Goal: Information Seeking & Learning: Learn about a topic

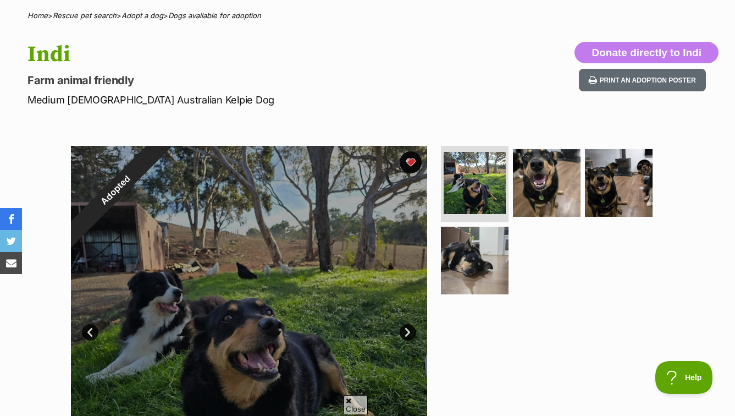
scroll to position [84, 0]
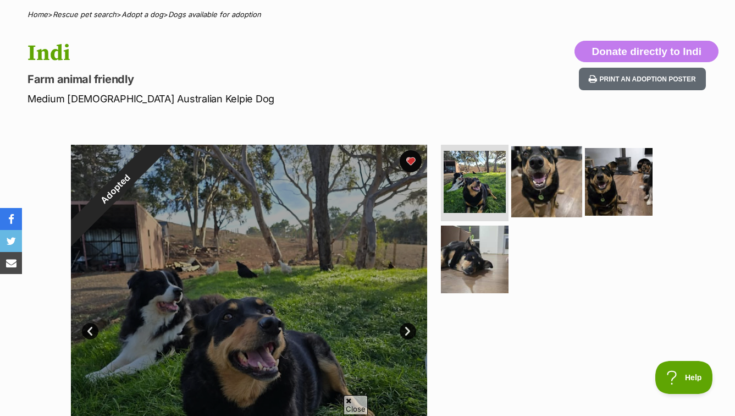
click at [533, 196] on img at bounding box center [546, 181] width 71 height 71
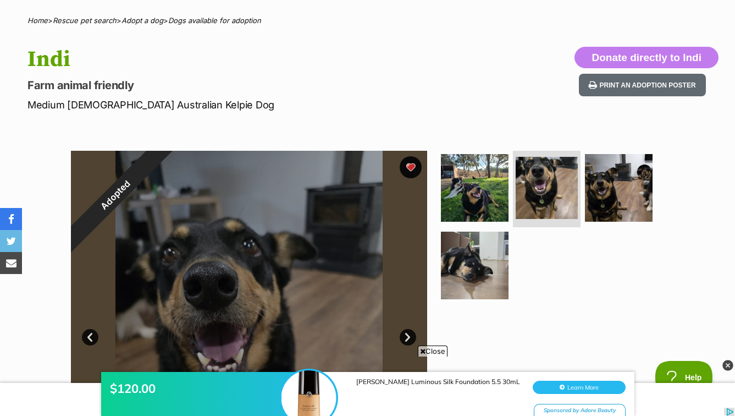
scroll to position [78, 0]
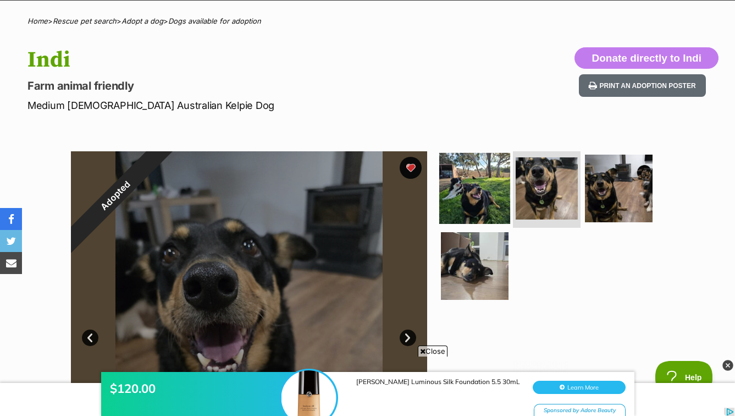
click at [491, 206] on img at bounding box center [474, 187] width 71 height 71
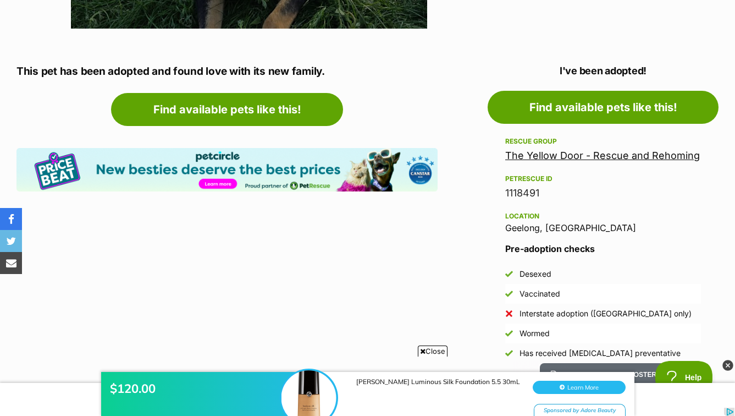
scroll to position [559, 0]
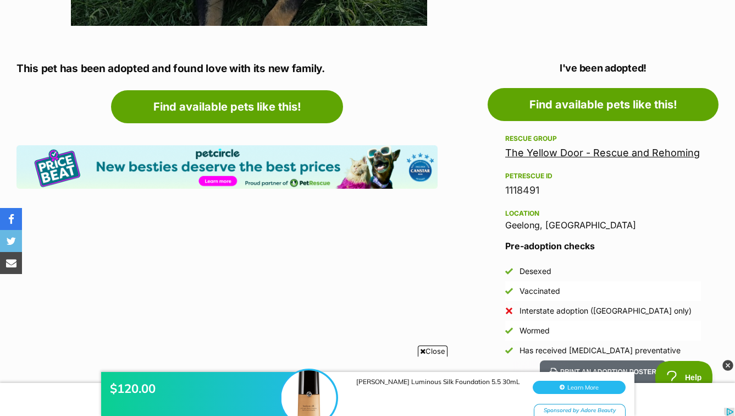
click at [640, 156] on link "The Yellow Door - Rescue and Rehoming" at bounding box center [602, 153] width 195 height 12
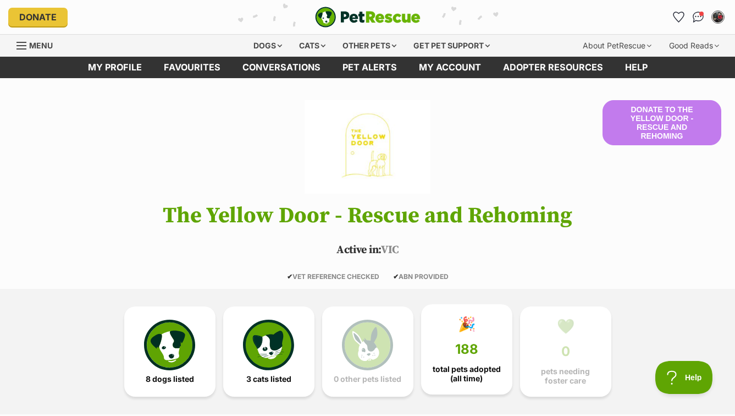
click at [471, 375] on span "total pets adopted (all time)" at bounding box center [467, 374] width 73 height 18
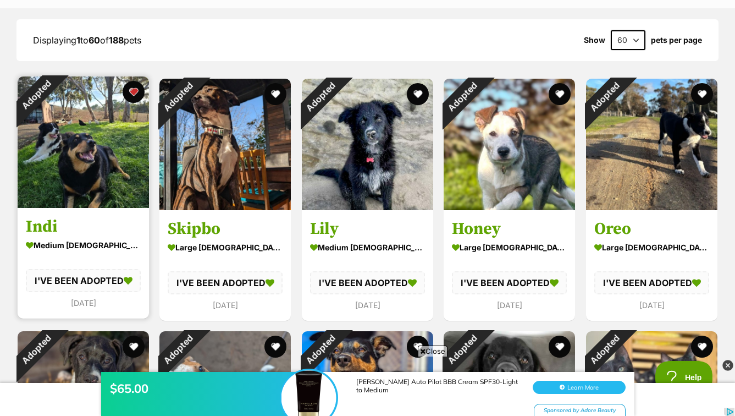
scroll to position [784, 0]
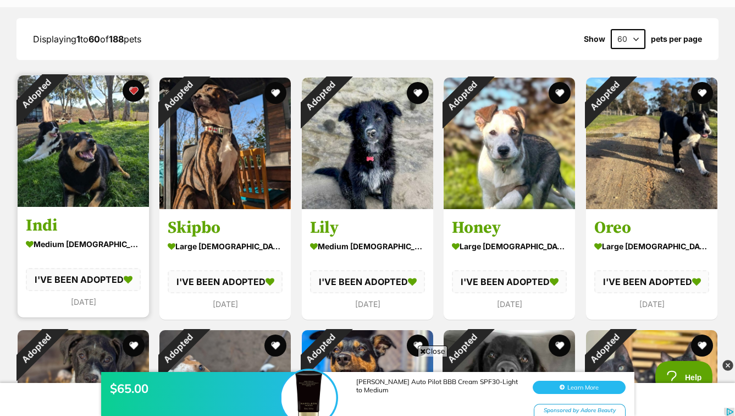
click at [74, 112] on img at bounding box center [83, 140] width 131 height 131
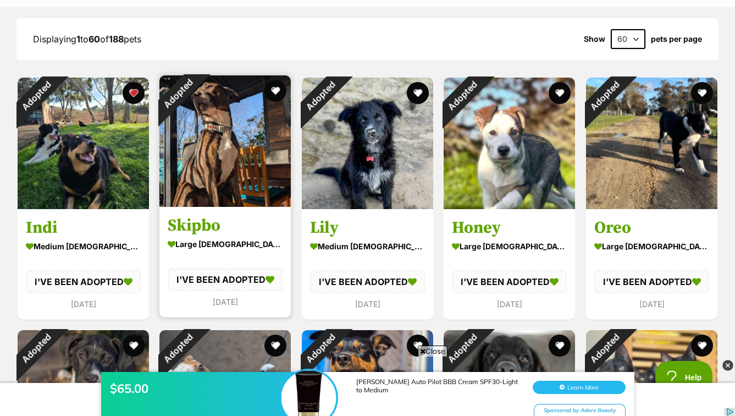
click at [206, 153] on img at bounding box center [224, 140] width 131 height 131
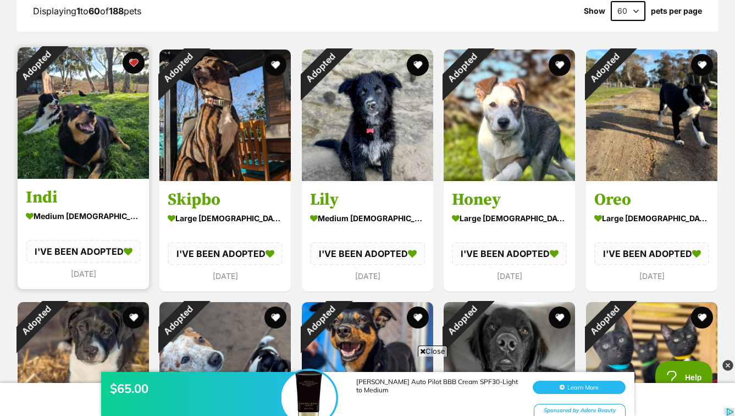
scroll to position [797, 0]
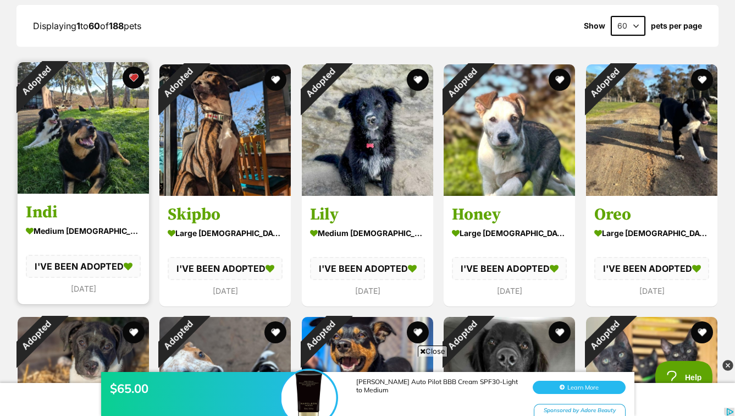
click at [83, 161] on img at bounding box center [83, 127] width 131 height 131
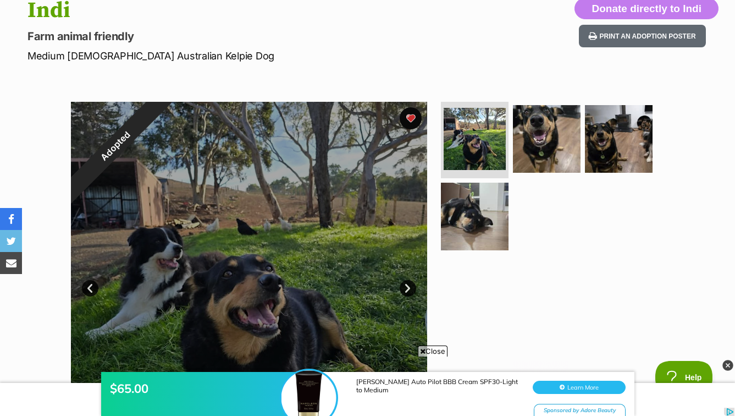
scroll to position [129, 0]
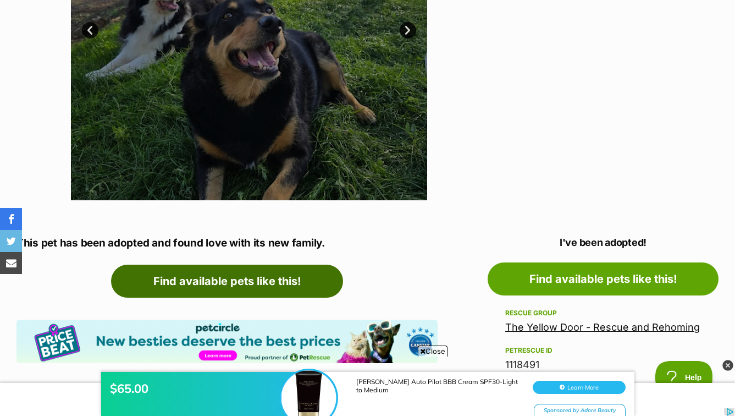
click at [194, 279] on link "Find available pets like this!" at bounding box center [227, 281] width 232 height 33
